Goal: Task Accomplishment & Management: Manage account settings

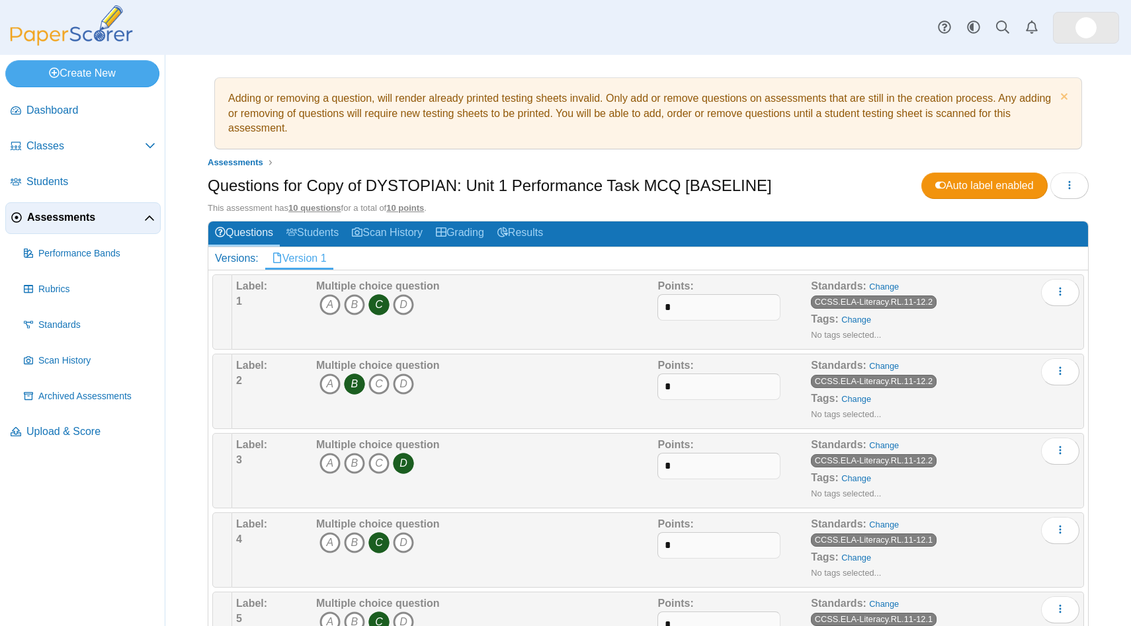
click at [1091, 26] on img at bounding box center [1086, 27] width 21 height 21
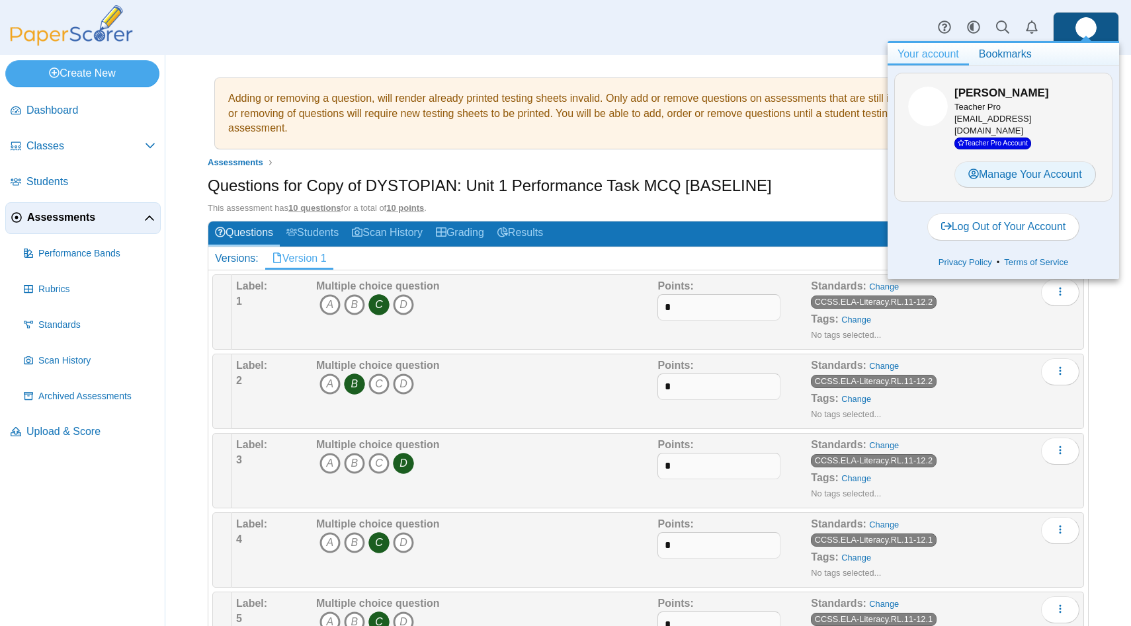
click at [992, 161] on link "Manage Your Account" at bounding box center [1026, 174] width 142 height 26
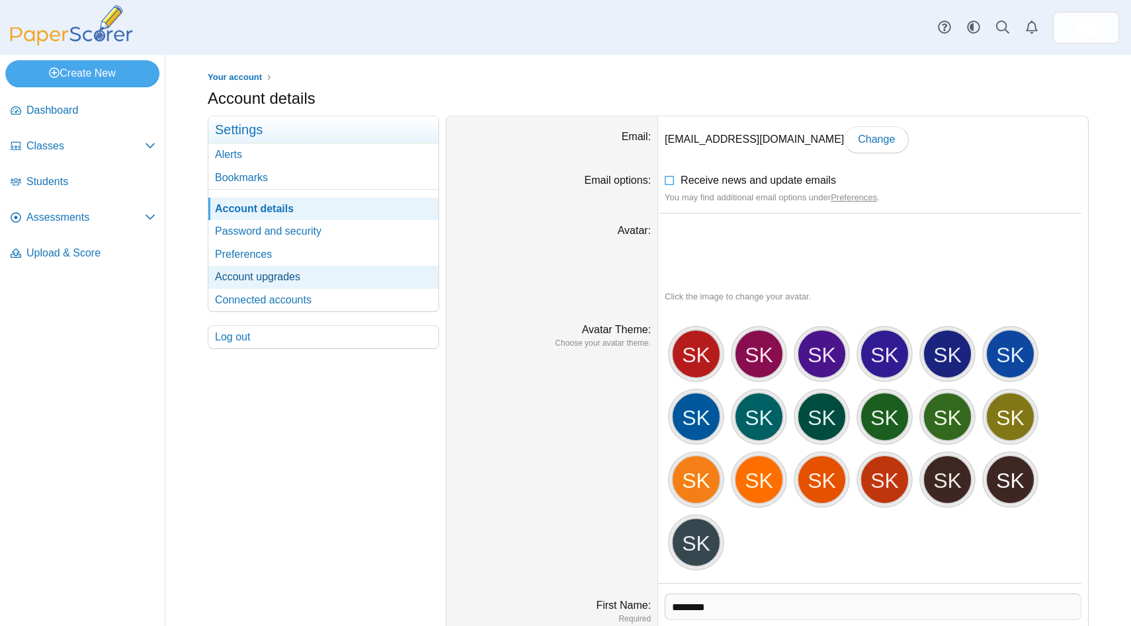
click at [319, 275] on link "Account upgrades" at bounding box center [323, 277] width 230 height 22
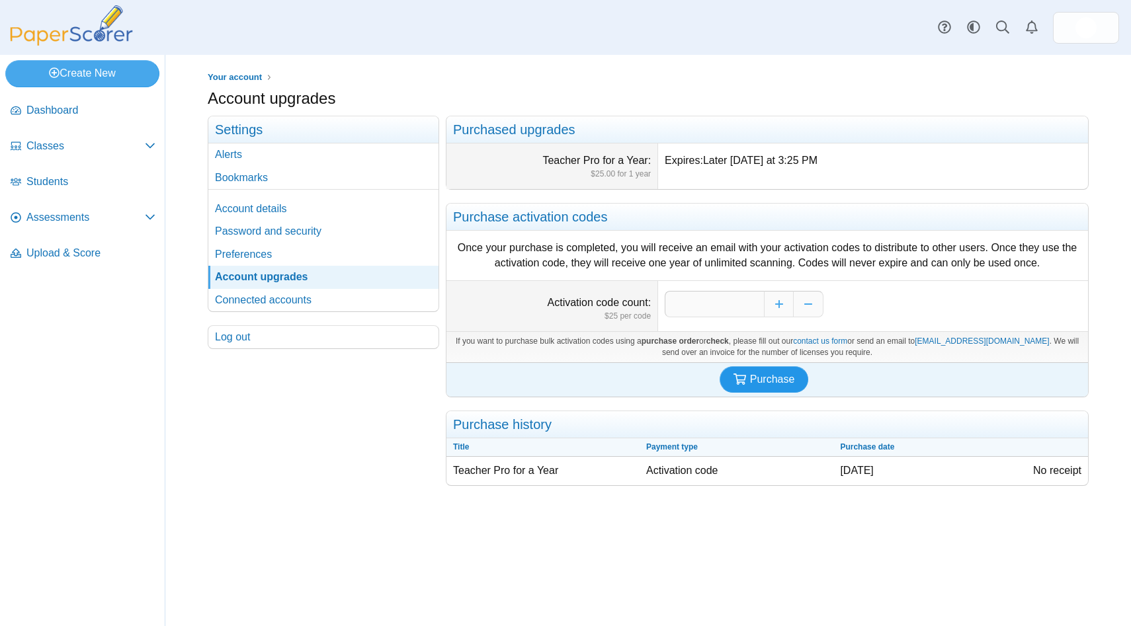
click at [771, 374] on span "Purchase" at bounding box center [772, 379] width 45 height 11
click at [260, 209] on link "Account details" at bounding box center [323, 209] width 230 height 22
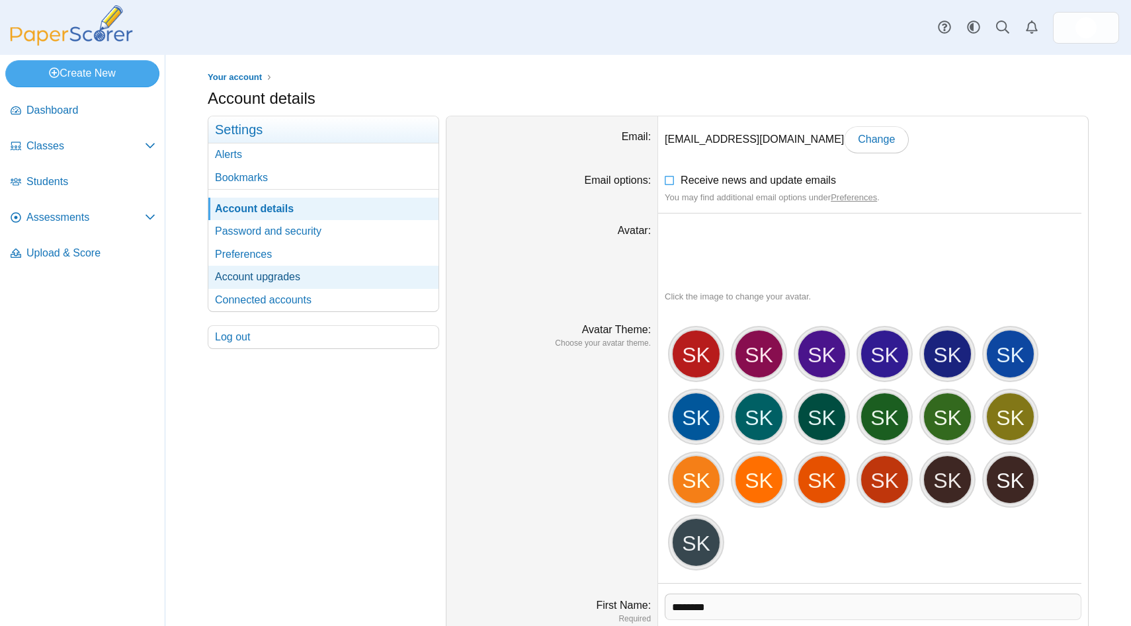
click at [253, 277] on link "Account upgrades" at bounding box center [323, 277] width 230 height 22
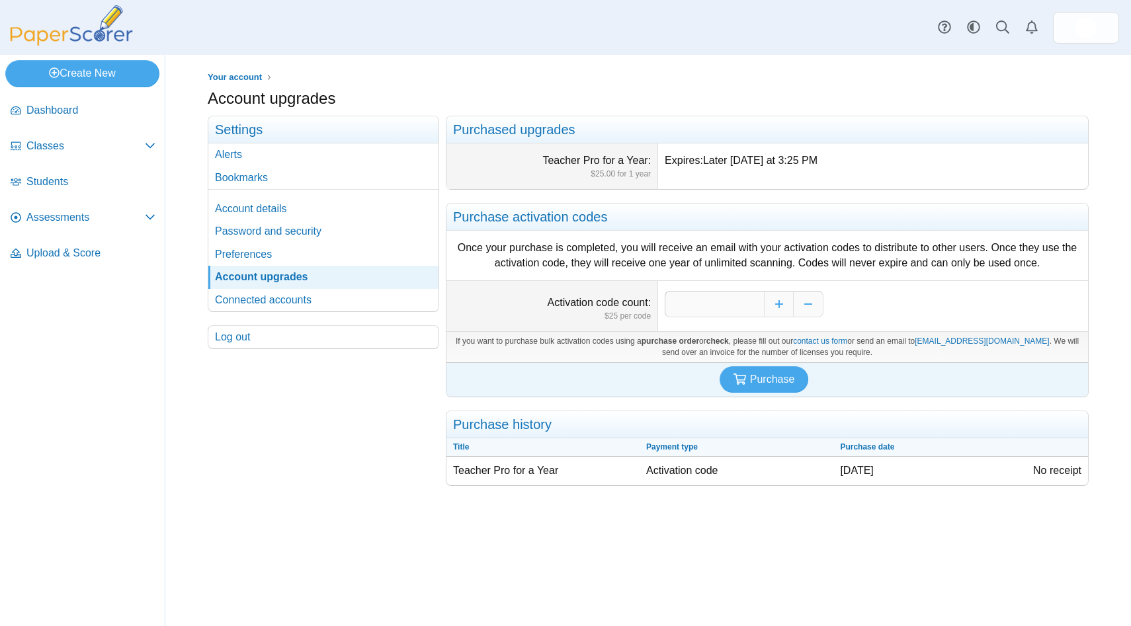
click at [794, 476] on td "Activation code" at bounding box center [737, 471] width 194 height 28
click at [546, 217] on h2 "Purchase activation codes" at bounding box center [768, 217] width 642 height 27
click at [249, 294] on link "Connected accounts" at bounding box center [323, 300] width 230 height 22
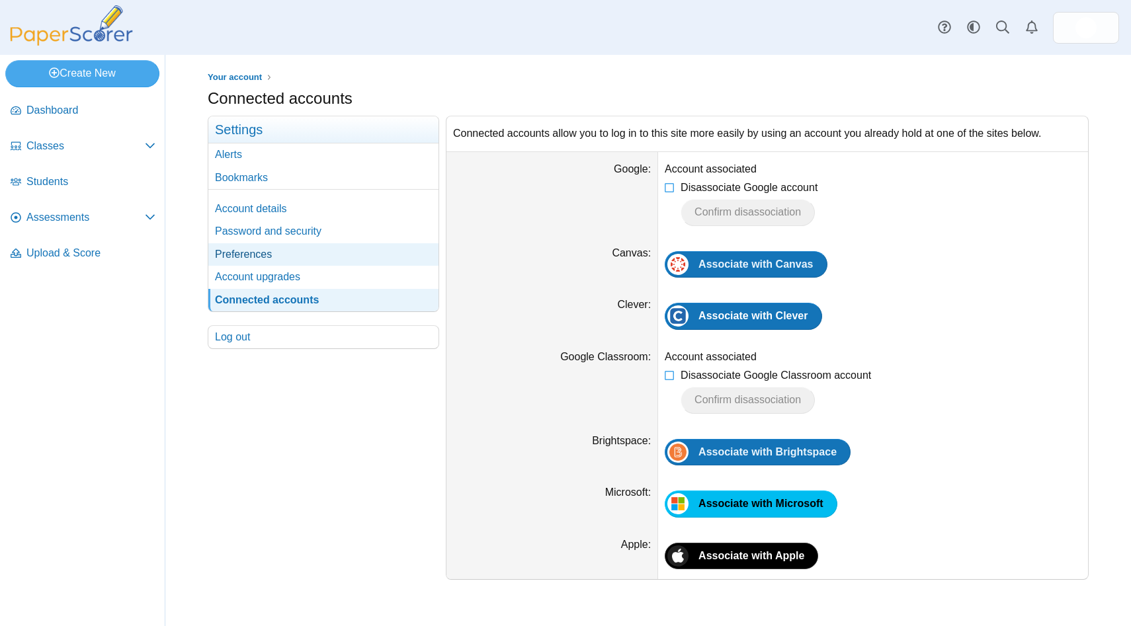
click at [279, 259] on link "Preferences" at bounding box center [323, 254] width 230 height 22
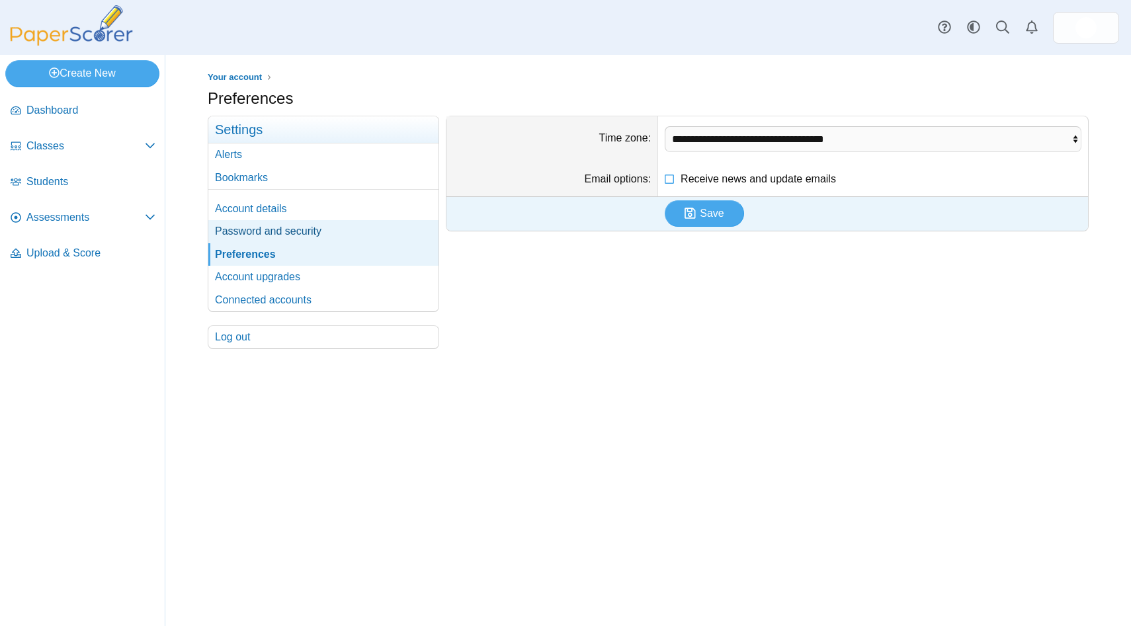
click at [251, 237] on link "Password and security" at bounding box center [323, 231] width 230 height 22
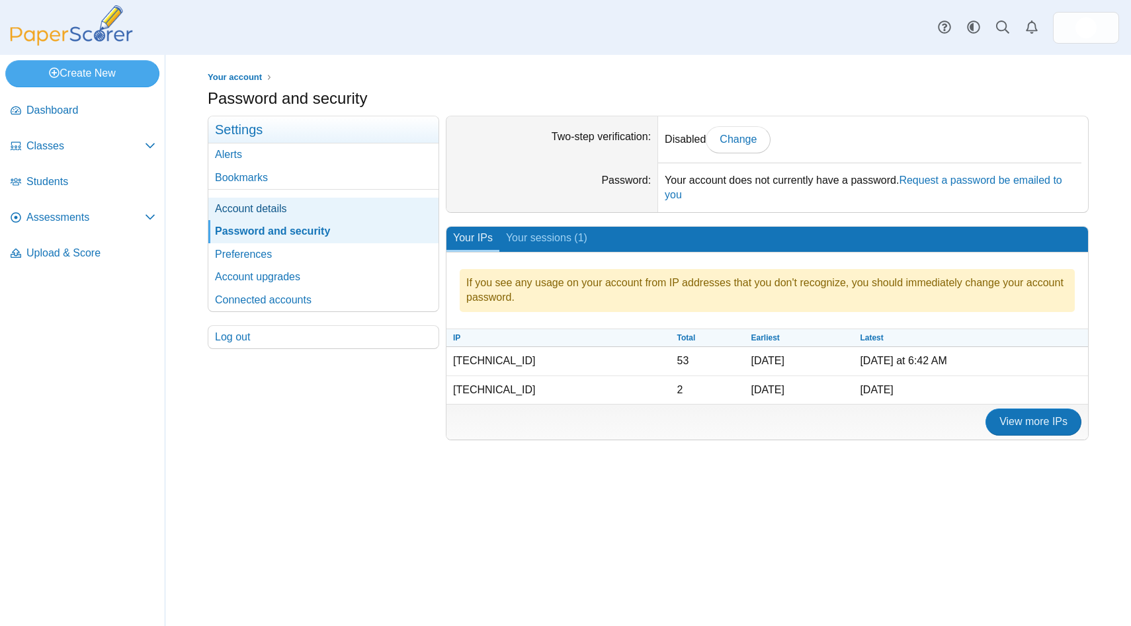
click at [249, 220] on link "Account details" at bounding box center [323, 209] width 230 height 22
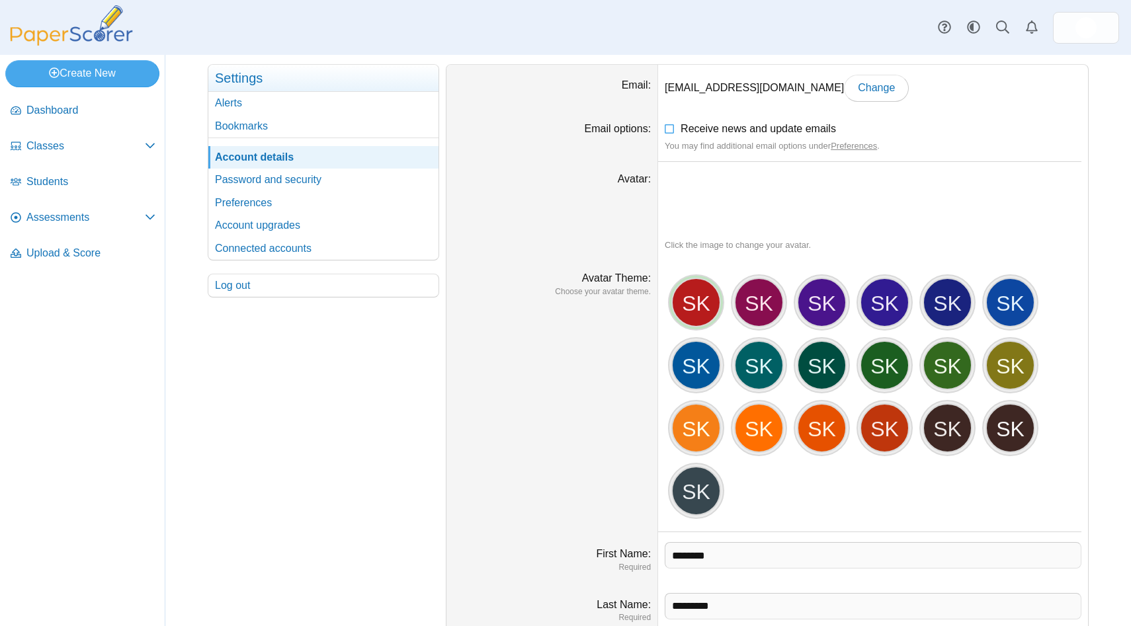
scroll to position [57, 0]
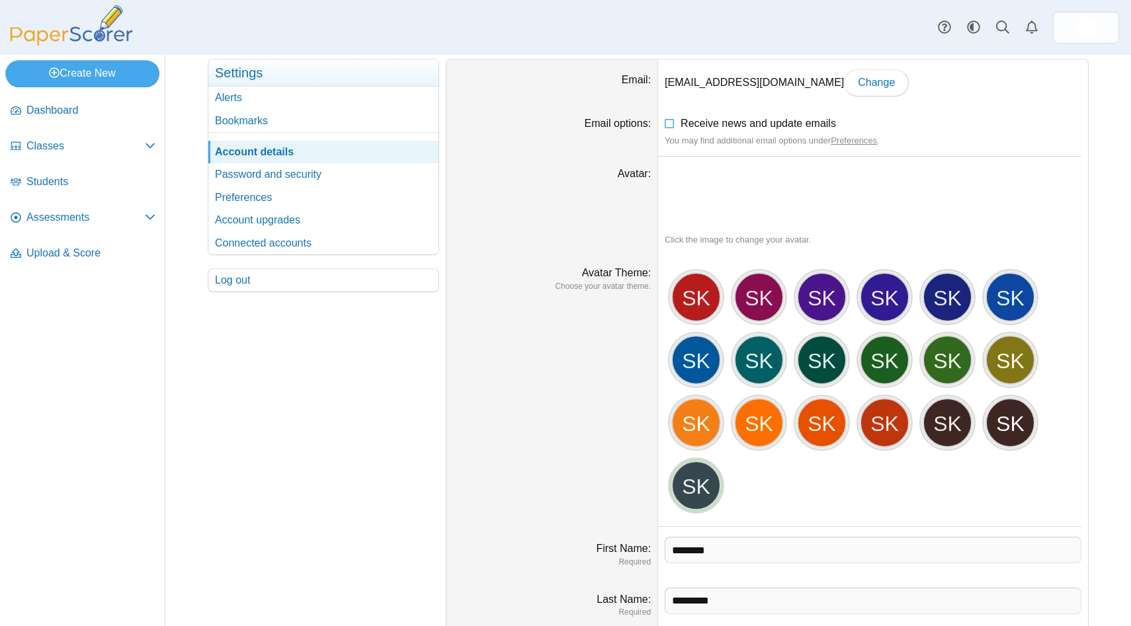
click at [682, 501] on div "SK" at bounding box center [696, 486] width 50 height 50
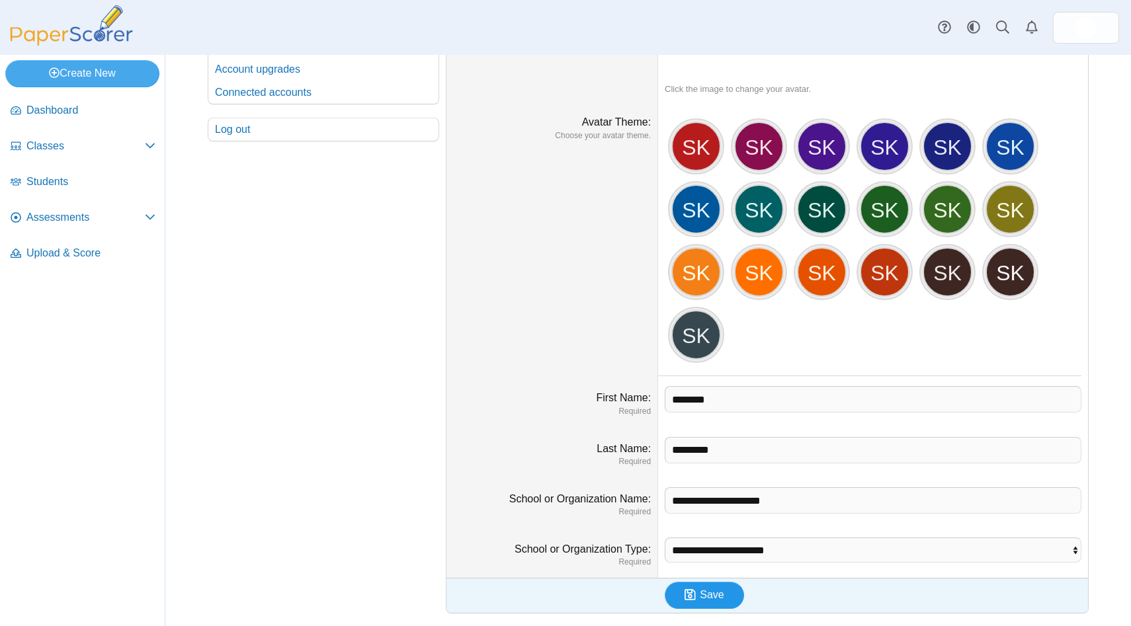
click at [691, 591] on icon "submit" at bounding box center [690, 595] width 11 height 13
